Goal: Information Seeking & Learning: Learn about a topic

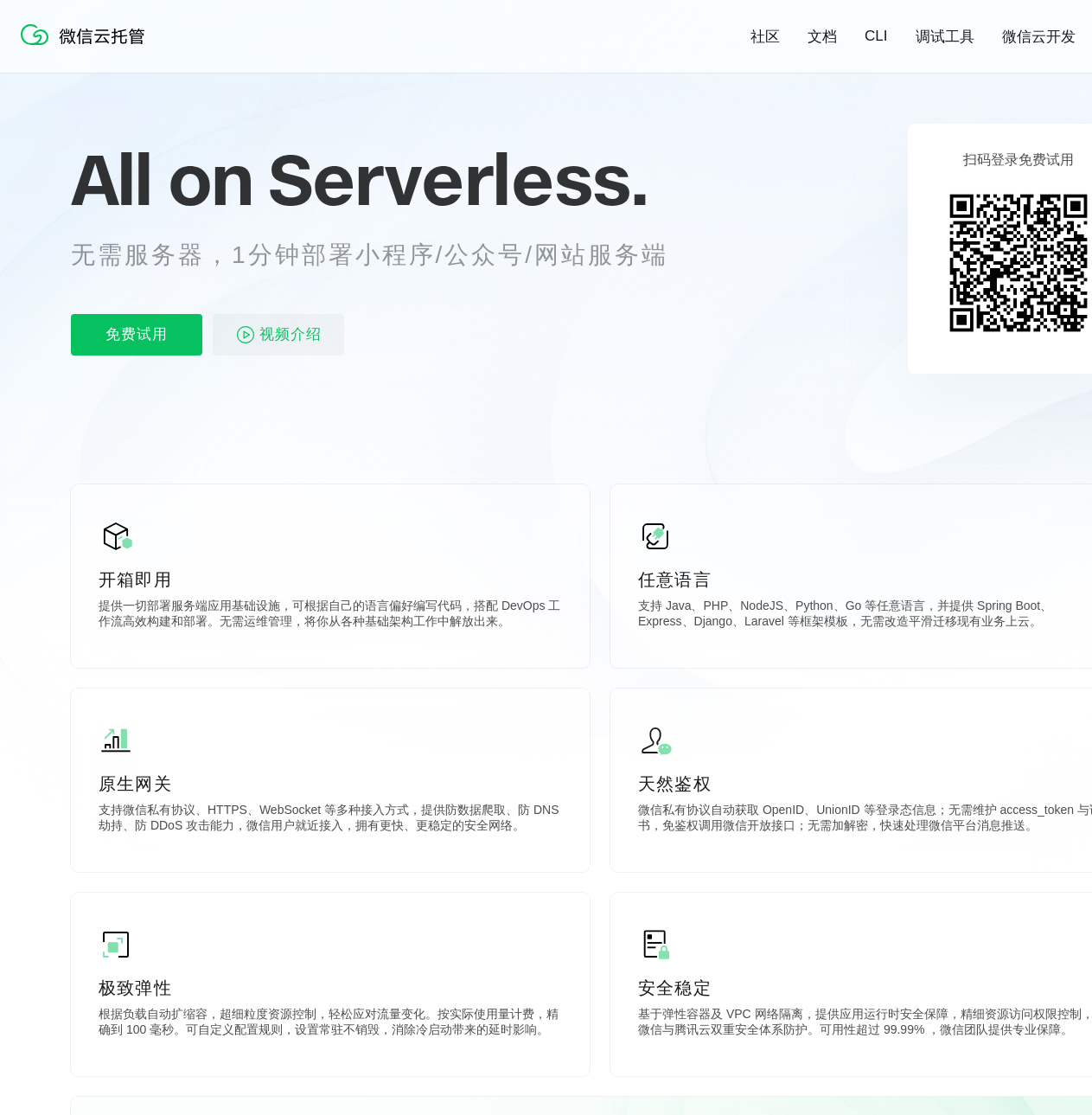
scroll to position [173, 0]
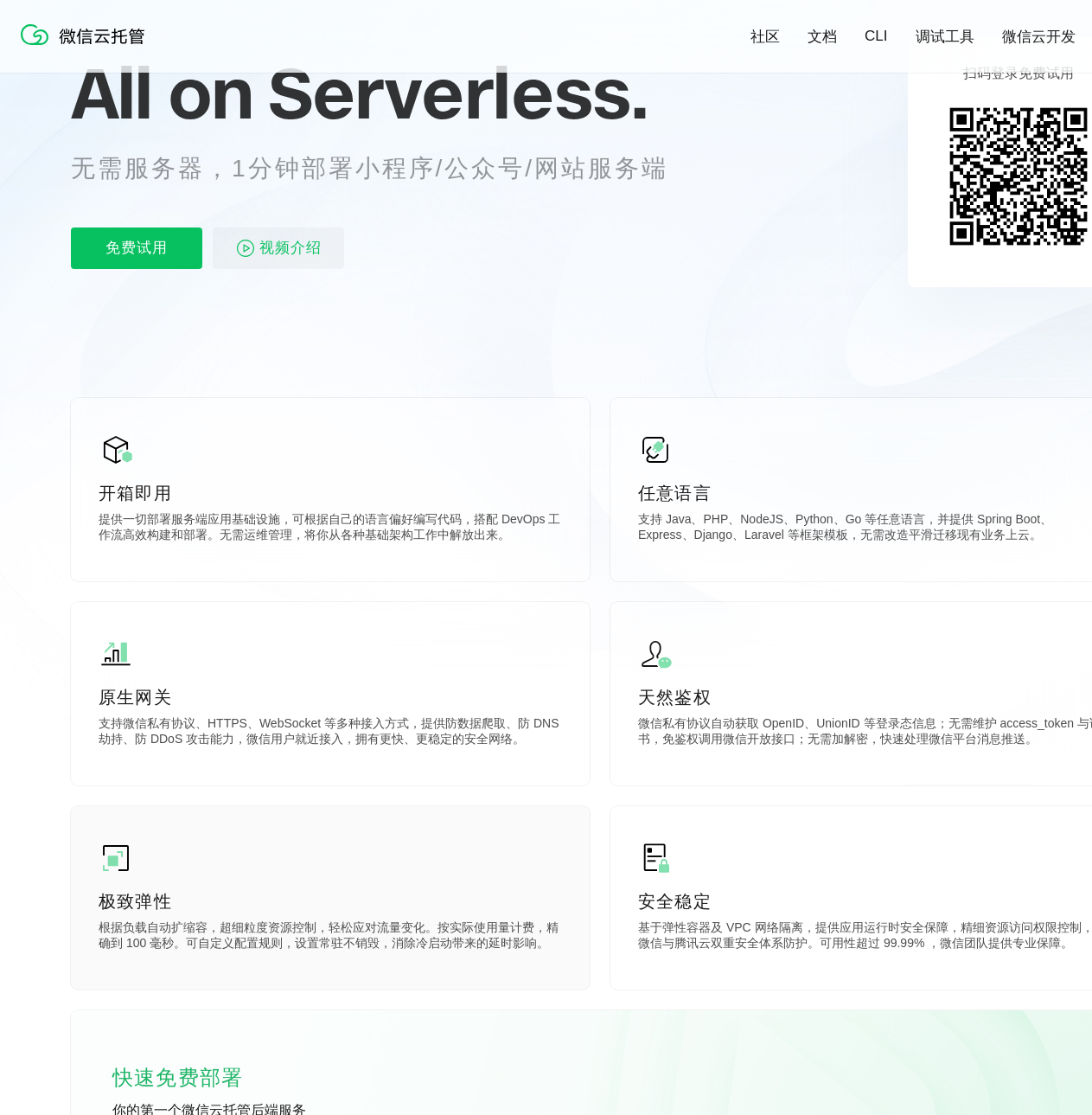
click at [183, 876] on div "极致弹性 根据负载自动扩缩容，超细粒度资源控制，轻松应对流量变化。按实际使用量计费，精确到 100 毫秒。可自定义配置规则，设置常驻不销毁，消除冷启动带来的延…" at bounding box center [330, 898] width 519 height 183
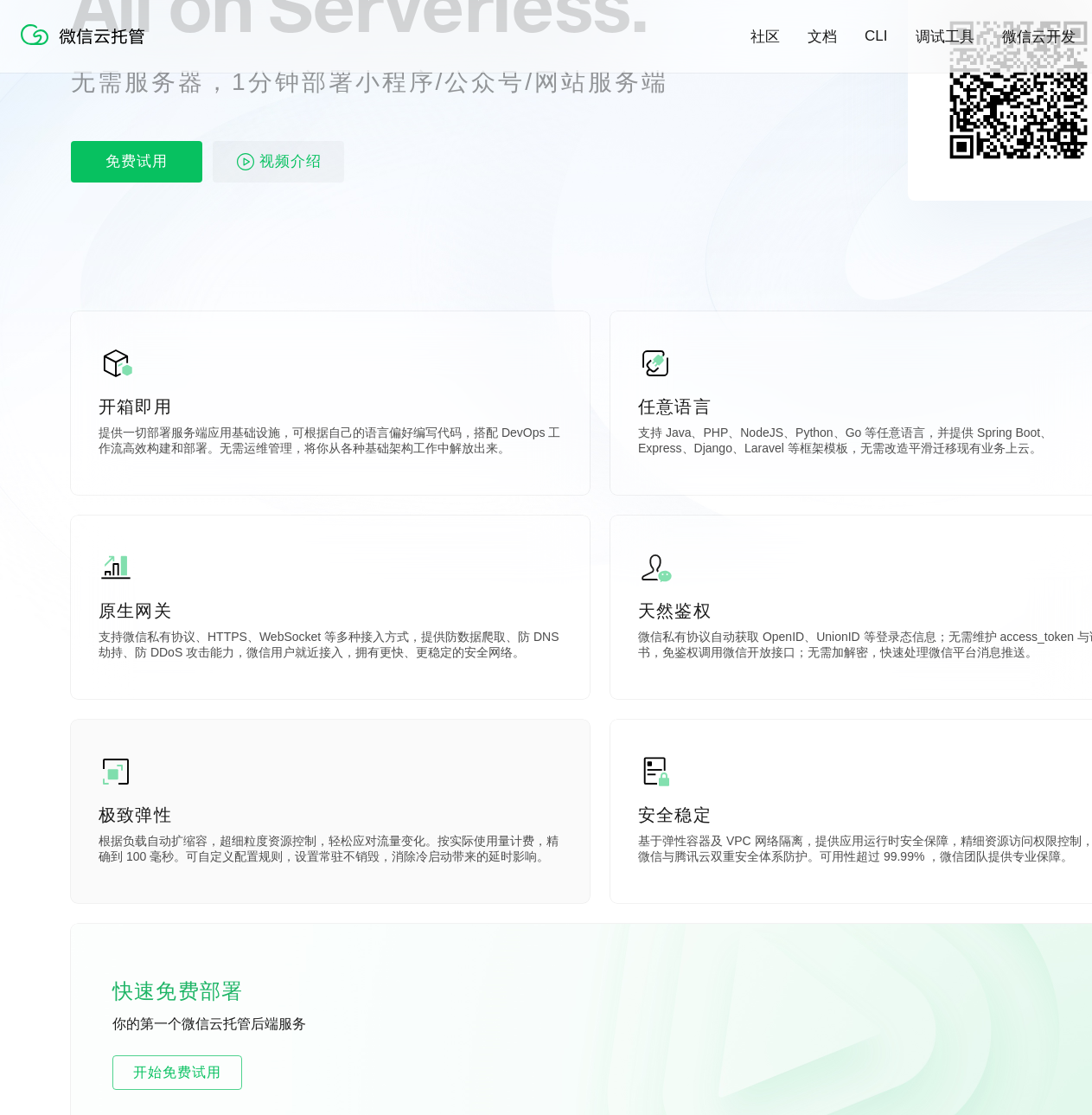
scroll to position [346, 0]
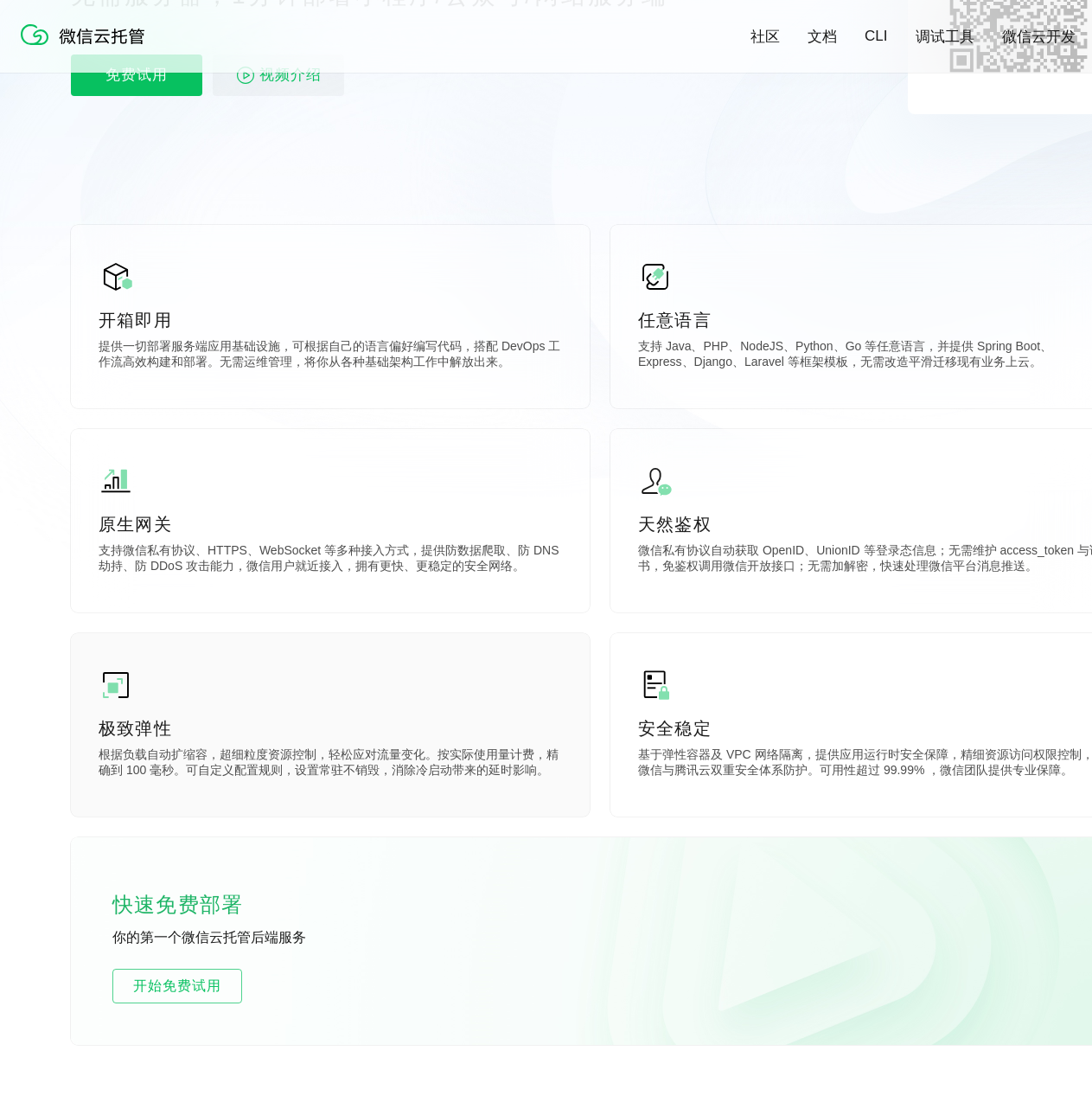
click at [116, 759] on p "根据负载自动扩缩容，超细粒度资源控制，轻松应对流量变化。按实际使用量计费，精确到 100 毫秒。可自定义配置规则，设置常驻不销毁，消除冷启动带来的延时影响。" at bounding box center [331, 764] width 464 height 34
click at [126, 706] on div "极致弹性 根据负载自动扩缩容，超细粒度资源控制，轻松应对流量变化。按实际使用量计费，精确到 100 毫秒。可自定义配置规则，设置常驻不销毁，消除冷启动带来的延…" at bounding box center [330, 725] width 519 height 183
click at [128, 700] on img at bounding box center [115, 685] width 34 height 34
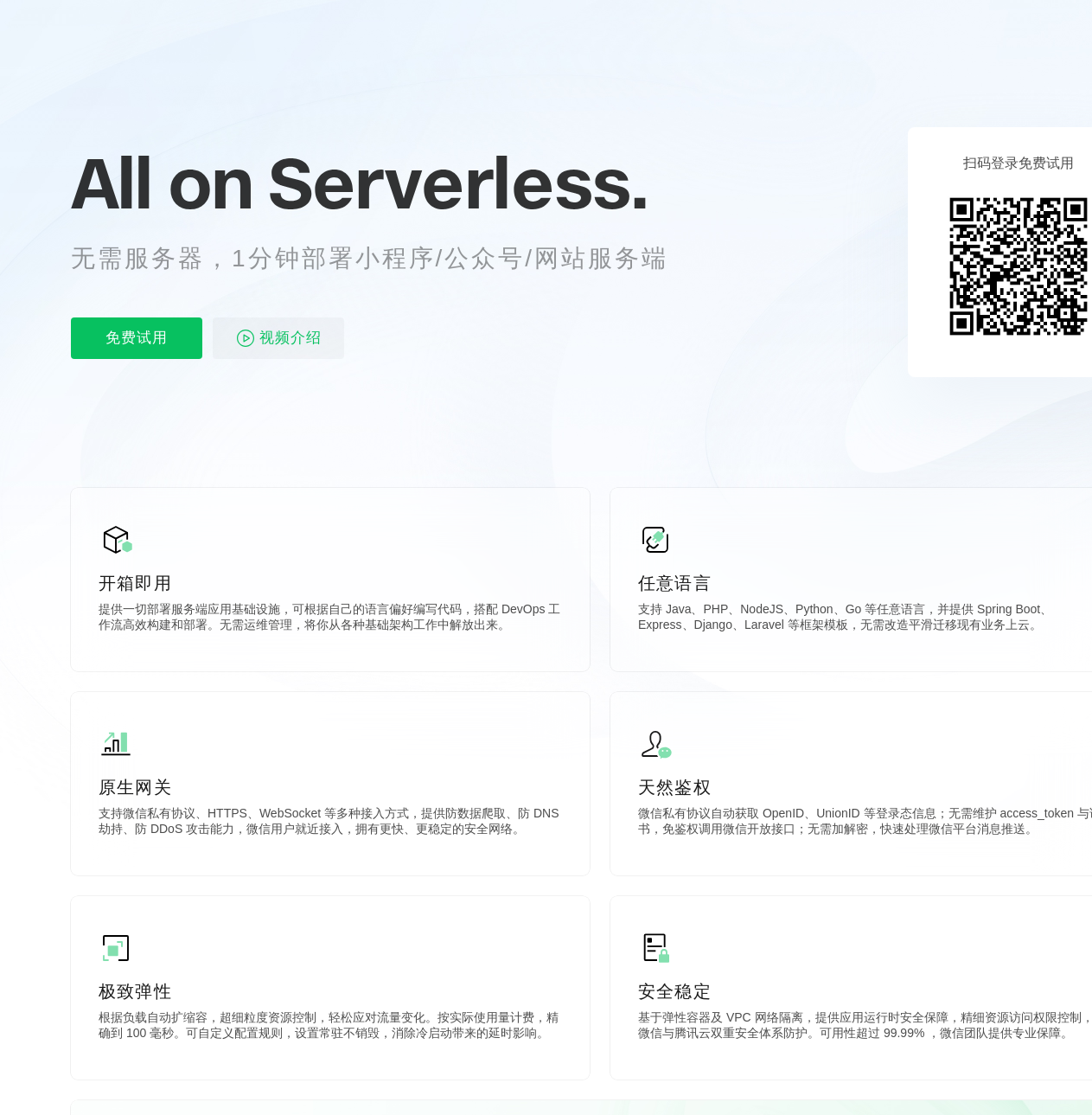
scroll to position [0, 0]
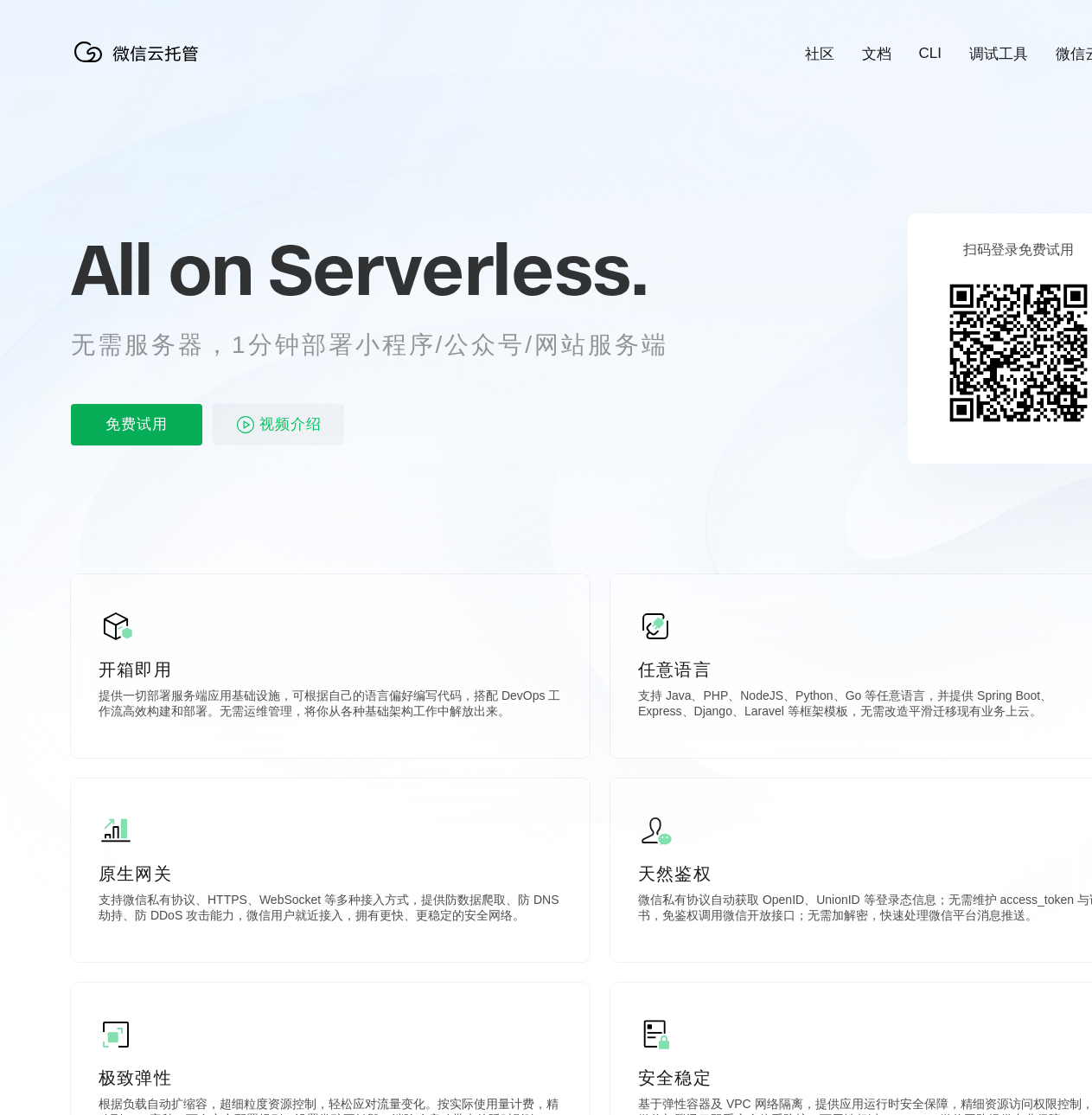
click at [126, 428] on p "免费试用" at bounding box center [136, 424] width 131 height 41
click at [878, 55] on link "文档" at bounding box center [876, 54] width 29 height 20
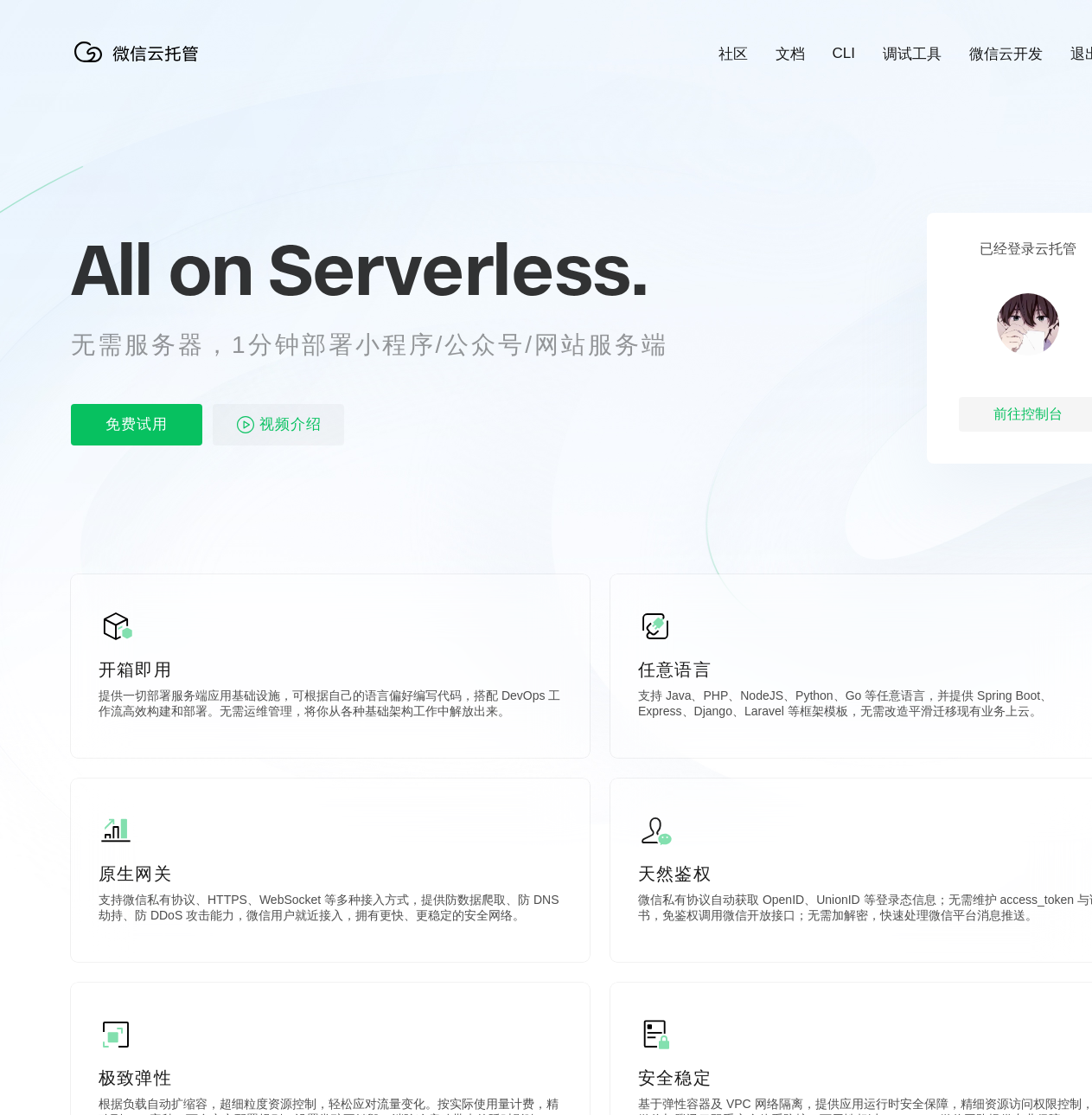
click at [788, 53] on link "文档" at bounding box center [790, 54] width 29 height 20
click at [1027, 412] on div "前往控制台" at bounding box center [1028, 413] width 138 height 34
